Goal: Task Accomplishment & Management: Use online tool/utility

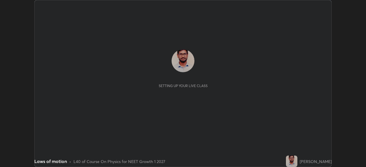
scroll to position [167, 366]
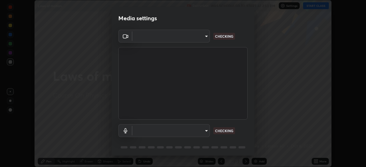
type input "7d0b8c16c6b3f4d335d6c038b97393ba862c98d75c76340e9e82cb338f64ebf2"
type input "default"
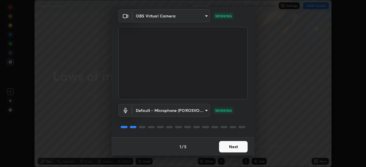
click at [237, 145] on button "Next" at bounding box center [233, 146] width 29 height 11
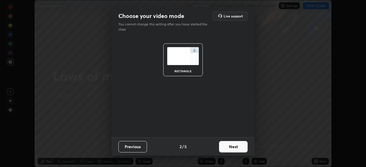
click at [237, 147] on button "Next" at bounding box center [233, 146] width 29 height 11
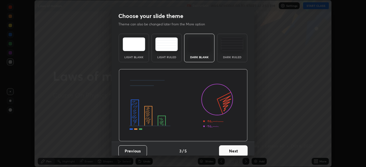
click at [238, 149] on button "Next" at bounding box center [233, 151] width 29 height 11
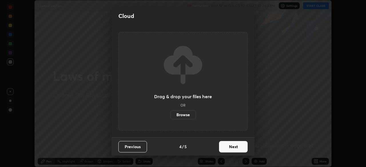
click at [236, 148] on button "Next" at bounding box center [233, 146] width 29 height 11
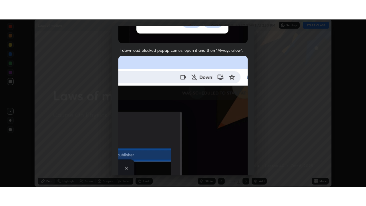
scroll to position [137, 0]
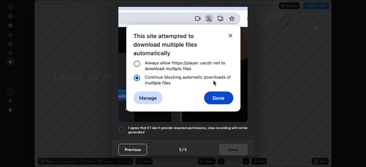
click at [122, 127] on div at bounding box center [121, 130] width 7 height 7
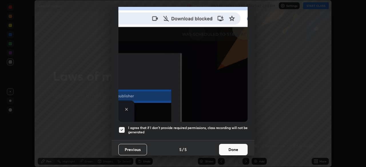
click at [239, 148] on button "Done" at bounding box center [233, 149] width 29 height 11
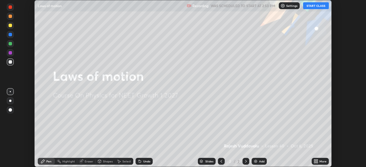
click at [316, 6] on button "START CLASS" at bounding box center [316, 5] width 26 height 7
click at [317, 161] on icon at bounding box center [316, 160] width 1 height 1
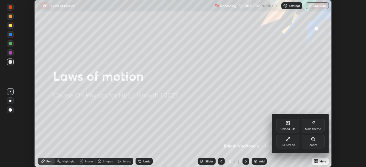
click at [290, 138] on icon at bounding box center [288, 138] width 1 height 1
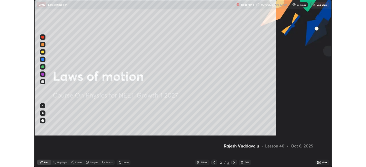
scroll to position [206, 366]
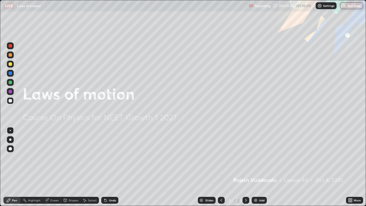
click at [352, 167] on icon at bounding box center [351, 199] width 1 height 1
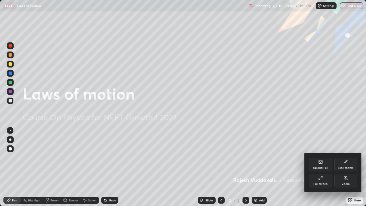
click at [319, 167] on div "Full screen" at bounding box center [320, 181] width 23 height 14
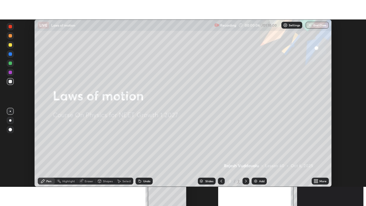
scroll to position [28444, 28245]
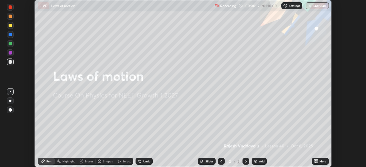
click at [318, 162] on icon at bounding box center [316, 161] width 5 height 5
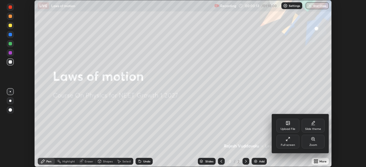
click at [291, 141] on div "Full screen" at bounding box center [288, 142] width 23 height 14
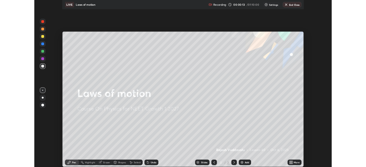
scroll to position [206, 366]
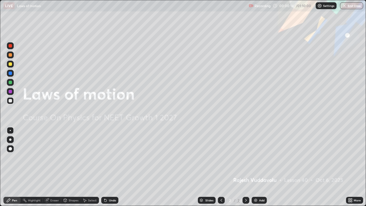
click at [261, 167] on div "Add" at bounding box center [261, 200] width 5 height 3
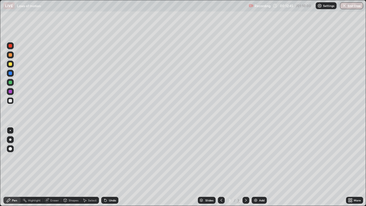
click at [112, 167] on div "Undo" at bounding box center [109, 200] width 17 height 7
click at [111, 167] on div "Undo" at bounding box center [112, 200] width 7 height 3
click at [110, 167] on div "Undo" at bounding box center [112, 200] width 7 height 3
click at [109, 167] on div "Undo" at bounding box center [112, 200] width 7 height 3
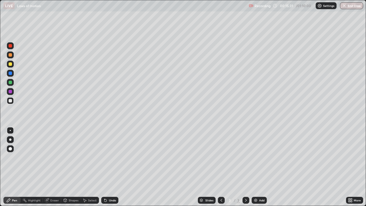
click at [54, 167] on div "Eraser" at bounding box center [54, 200] width 9 height 3
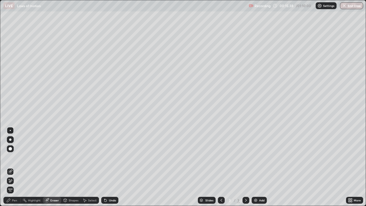
click at [12, 167] on div "Pen" at bounding box center [11, 200] width 17 height 7
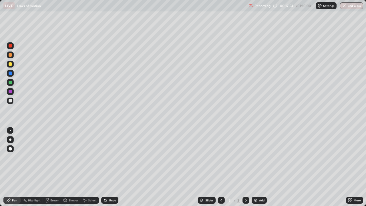
click at [54, 167] on div "Eraser" at bounding box center [54, 200] width 9 height 3
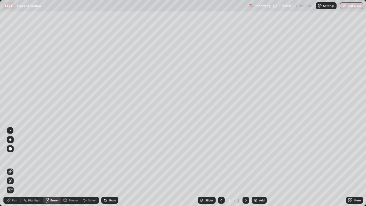
click at [88, 167] on div "Select" at bounding box center [92, 200] width 9 height 3
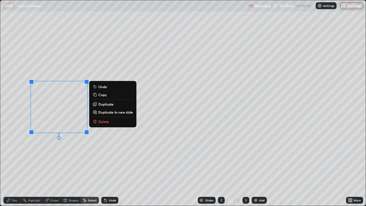
click at [102, 122] on p "Delete" at bounding box center [103, 121] width 11 height 5
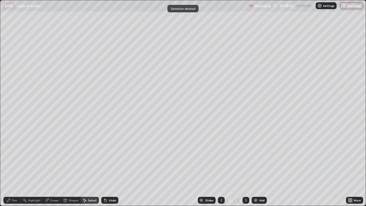
click at [15, 167] on div "Pen" at bounding box center [11, 200] width 17 height 7
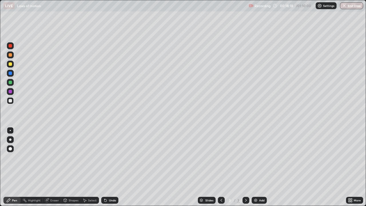
click at [54, 167] on div "Eraser" at bounding box center [54, 200] width 9 height 3
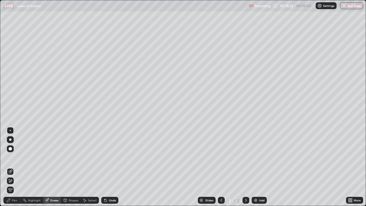
click at [13, 167] on div "Pen" at bounding box center [14, 200] width 5 height 3
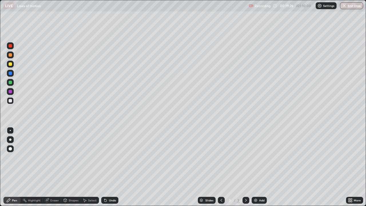
click at [108, 167] on div "Undo" at bounding box center [109, 200] width 17 height 7
click at [11, 64] on div at bounding box center [10, 63] width 3 height 3
click at [11, 65] on div at bounding box center [10, 63] width 3 height 3
click at [11, 55] on div at bounding box center [10, 54] width 3 height 3
click at [104, 167] on icon at bounding box center [104, 199] width 1 height 1
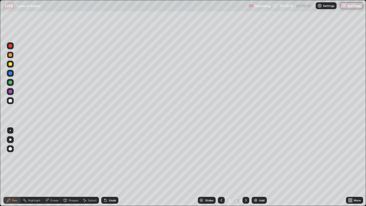
click at [107, 167] on div "Undo" at bounding box center [109, 200] width 17 height 7
click at [109, 167] on div "Undo" at bounding box center [112, 200] width 7 height 3
click at [107, 167] on div "Undo" at bounding box center [109, 200] width 17 height 7
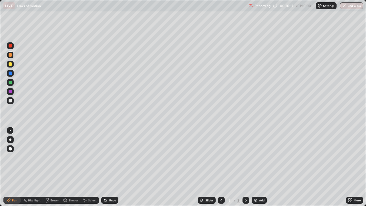
click at [108, 167] on div "Undo" at bounding box center [109, 200] width 17 height 7
click at [109, 167] on div "Undo" at bounding box center [112, 200] width 7 height 3
click at [10, 101] on div at bounding box center [10, 100] width 3 height 3
click at [9, 64] on div at bounding box center [10, 63] width 3 height 3
click at [10, 63] on div at bounding box center [10, 63] width 3 height 3
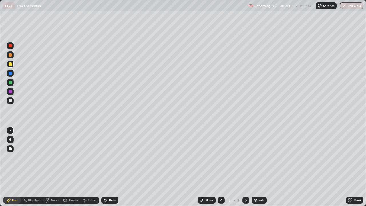
click at [10, 102] on div at bounding box center [10, 100] width 3 height 3
click at [10, 56] on div at bounding box center [10, 54] width 3 height 3
click at [9, 102] on div at bounding box center [10, 100] width 3 height 3
click at [113, 167] on div "Undo" at bounding box center [112, 200] width 7 height 3
click at [112, 167] on div "Undo" at bounding box center [112, 200] width 7 height 3
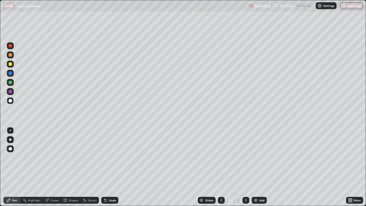
click at [112, 167] on div "Undo" at bounding box center [109, 200] width 17 height 7
click at [111, 167] on div "Undo" at bounding box center [109, 200] width 17 height 7
click at [110, 167] on div "Undo" at bounding box center [109, 200] width 17 height 7
click at [112, 167] on div "Undo" at bounding box center [109, 200] width 17 height 7
click at [10, 64] on div at bounding box center [10, 63] width 3 height 3
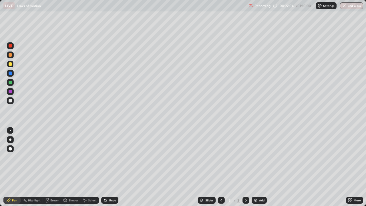
click at [10, 54] on div at bounding box center [10, 54] width 3 height 3
click at [10, 55] on div at bounding box center [10, 54] width 3 height 3
click at [54, 167] on div "Eraser" at bounding box center [54, 200] width 9 height 3
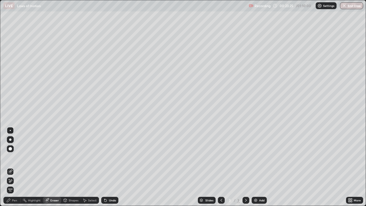
click at [15, 167] on div "Pen" at bounding box center [14, 200] width 5 height 3
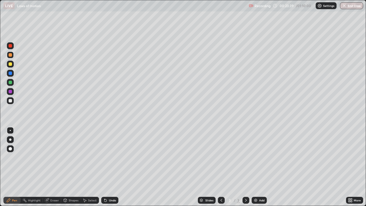
click at [10, 101] on div at bounding box center [10, 100] width 3 height 3
click at [91, 167] on div "Select" at bounding box center [92, 200] width 9 height 3
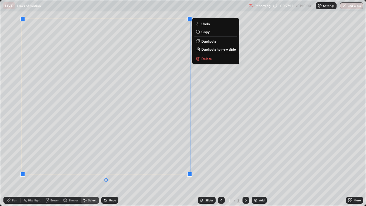
click at [200, 59] on icon at bounding box center [198, 58] width 5 height 5
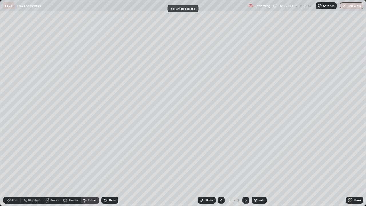
click at [15, 167] on div "Pen" at bounding box center [11, 200] width 17 height 7
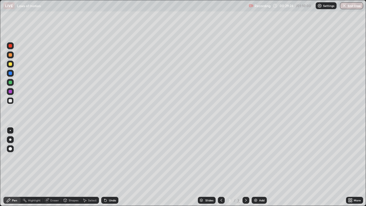
click at [11, 55] on div at bounding box center [10, 54] width 3 height 3
click at [51, 167] on div "Eraser" at bounding box center [54, 200] width 9 height 3
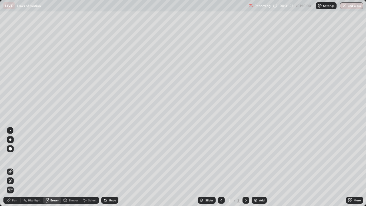
click at [89, 167] on div "Select" at bounding box center [92, 200] width 9 height 3
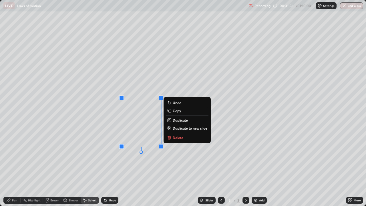
click at [176, 137] on p "Delete" at bounding box center [178, 137] width 11 height 5
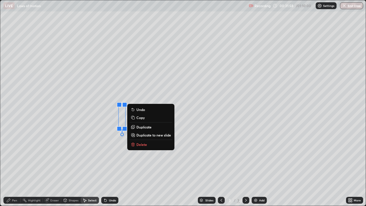
click at [141, 145] on p "Delete" at bounding box center [141, 144] width 11 height 5
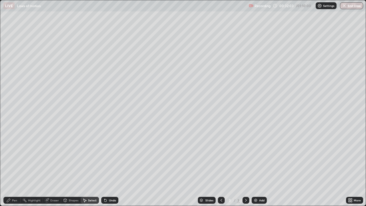
click at [15, 167] on div "Pen" at bounding box center [14, 200] width 5 height 3
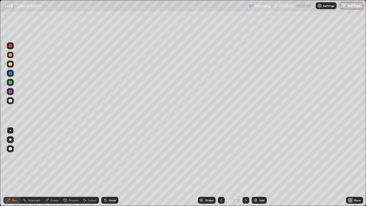
click at [11, 101] on div at bounding box center [10, 100] width 3 height 3
click at [10, 64] on div at bounding box center [10, 63] width 3 height 3
click at [93, 167] on div "Select" at bounding box center [92, 200] width 9 height 3
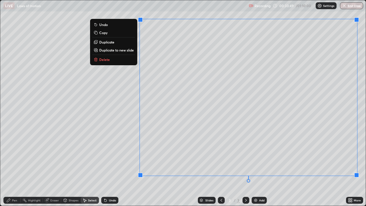
click at [118, 61] on button "Delete" at bounding box center [113, 59] width 43 height 7
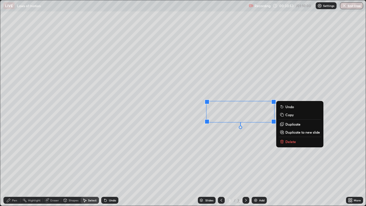
click at [292, 139] on button "Delete" at bounding box center [300, 141] width 43 height 7
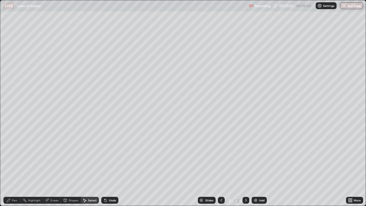
click at [16, 167] on div "Pen" at bounding box center [14, 200] width 5 height 3
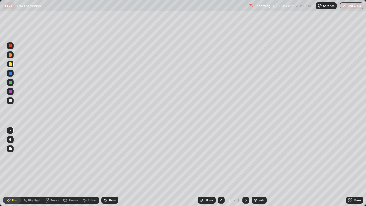
click at [10, 101] on div at bounding box center [10, 100] width 3 height 3
click at [10, 56] on div at bounding box center [10, 54] width 3 height 3
click at [55, 167] on div "Eraser" at bounding box center [54, 200] width 9 height 3
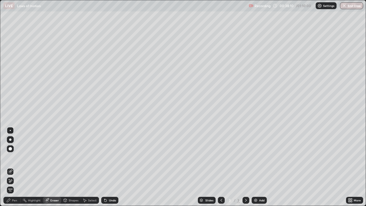
click at [15, 167] on div "Pen" at bounding box center [14, 200] width 5 height 3
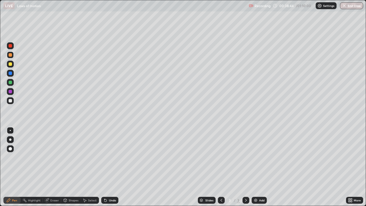
click at [11, 102] on div at bounding box center [10, 100] width 3 height 3
click at [13, 62] on div at bounding box center [10, 64] width 7 height 7
click at [261, 167] on div "Add" at bounding box center [261, 200] width 5 height 3
click at [11, 101] on div at bounding box center [10, 100] width 3 height 3
click at [10, 56] on div at bounding box center [10, 54] width 3 height 3
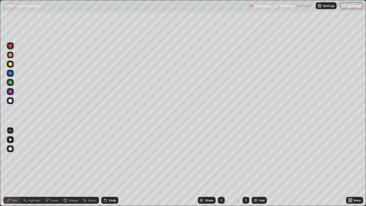
click at [109, 167] on div "Undo" at bounding box center [112, 200] width 7 height 3
click at [110, 167] on div "Undo" at bounding box center [112, 200] width 7 height 3
click at [110, 167] on div "Undo" at bounding box center [109, 200] width 17 height 7
click at [109, 167] on div "Undo" at bounding box center [112, 200] width 7 height 3
click at [90, 167] on div "Select" at bounding box center [92, 200] width 9 height 3
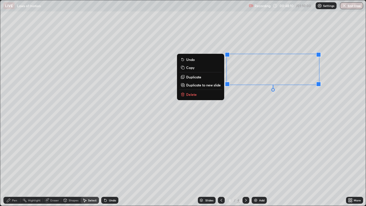
click at [211, 96] on button "Delete" at bounding box center [200, 94] width 43 height 7
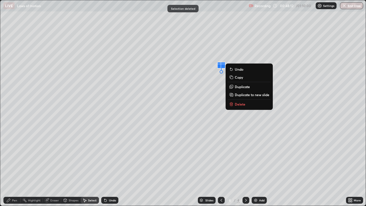
click at [239, 103] on p "Delete" at bounding box center [240, 104] width 11 height 5
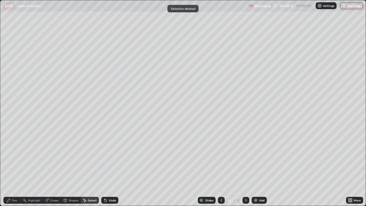
click at [15, 167] on div "Pen" at bounding box center [14, 200] width 5 height 3
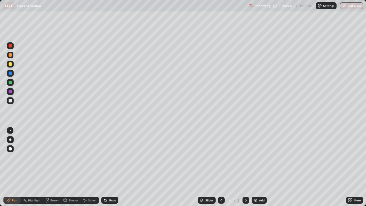
click at [13, 102] on div at bounding box center [10, 100] width 7 height 7
click at [55, 167] on div "Eraser" at bounding box center [54, 200] width 9 height 3
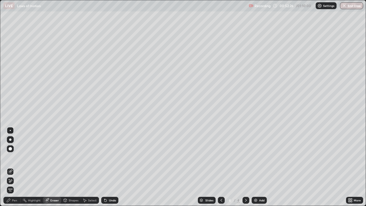
click at [111, 167] on div "Undo" at bounding box center [112, 200] width 7 height 3
click at [15, 167] on div "Pen" at bounding box center [11, 200] width 17 height 7
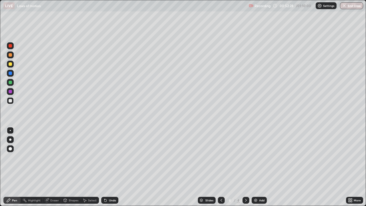
click at [11, 101] on div at bounding box center [10, 100] width 3 height 3
click at [91, 167] on div "Select" at bounding box center [92, 200] width 9 height 3
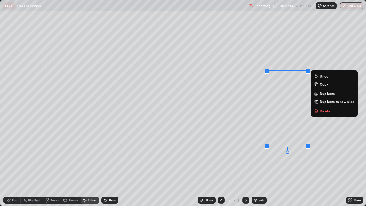
click at [326, 110] on p "Delete" at bounding box center [325, 111] width 11 height 5
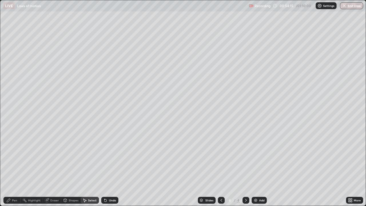
click at [215, 100] on div "0 ° Undo Copy Duplicate Duplicate to new slide Delete" at bounding box center [183, 102] width 366 height 205
click at [218, 97] on div "0 ° Undo Copy Duplicate Duplicate to new slide Delete" at bounding box center [183, 102] width 366 height 205
click at [15, 167] on div "Pen" at bounding box center [14, 200] width 5 height 3
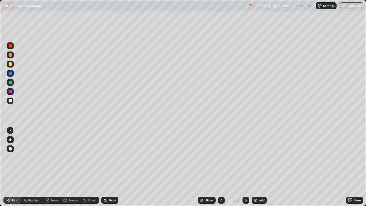
click at [113, 167] on div "Undo" at bounding box center [112, 200] width 7 height 3
click at [92, 167] on div "Select" at bounding box center [92, 200] width 9 height 3
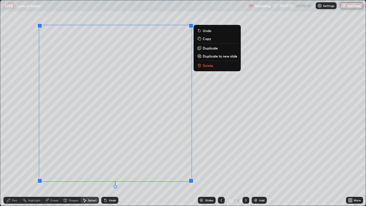
click at [205, 64] on p "Delete" at bounding box center [208, 65] width 11 height 5
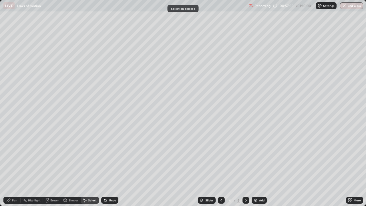
click at [17, 167] on div "Pen" at bounding box center [11, 200] width 17 height 7
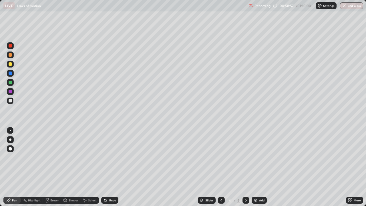
click at [91, 167] on div "Select" at bounding box center [92, 200] width 9 height 3
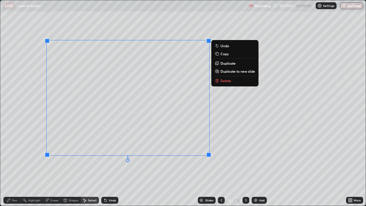
click at [221, 81] on p "Delete" at bounding box center [226, 80] width 11 height 5
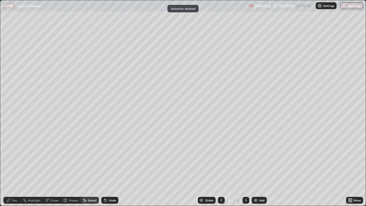
click at [15, 167] on div "Pen" at bounding box center [11, 200] width 17 height 7
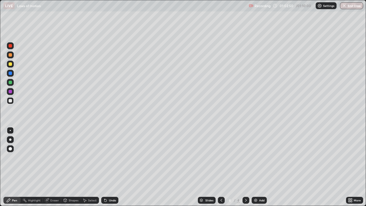
click at [54, 167] on div "Eraser" at bounding box center [54, 200] width 9 height 3
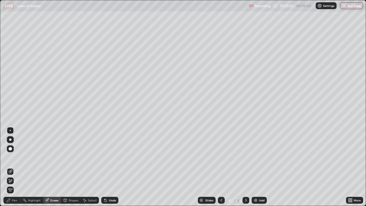
click at [13, 167] on div "Pen" at bounding box center [11, 200] width 17 height 7
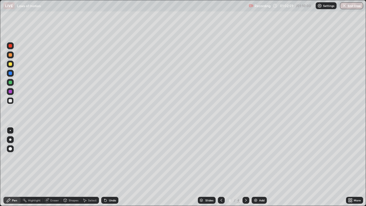
click at [52, 167] on div "Eraser" at bounding box center [54, 200] width 9 height 3
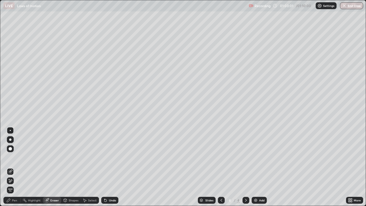
click at [13, 167] on div "Pen" at bounding box center [14, 200] width 5 height 3
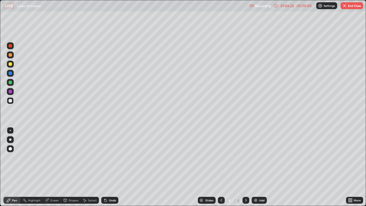
click at [345, 9] on button "End Class" at bounding box center [352, 5] width 23 height 7
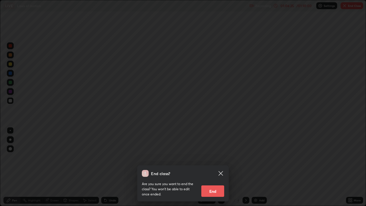
click at [217, 167] on button "End" at bounding box center [212, 190] width 23 height 11
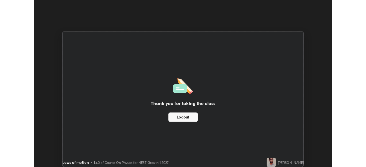
scroll to position [28444, 28245]
